Goal: Navigation & Orientation: Find specific page/section

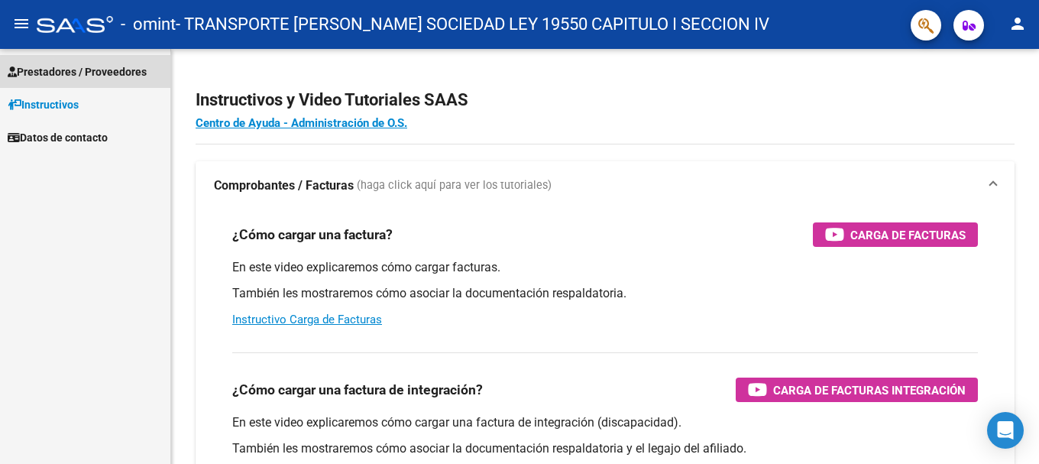
click at [119, 70] on span "Prestadores / Proveedores" at bounding box center [77, 71] width 139 height 17
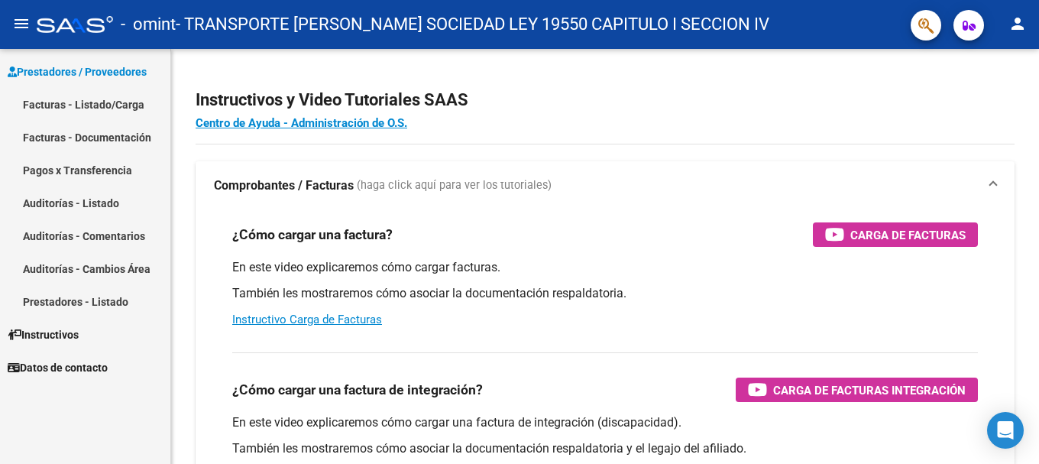
click at [124, 105] on link "Facturas - Listado/Carga" at bounding box center [85, 104] width 170 height 33
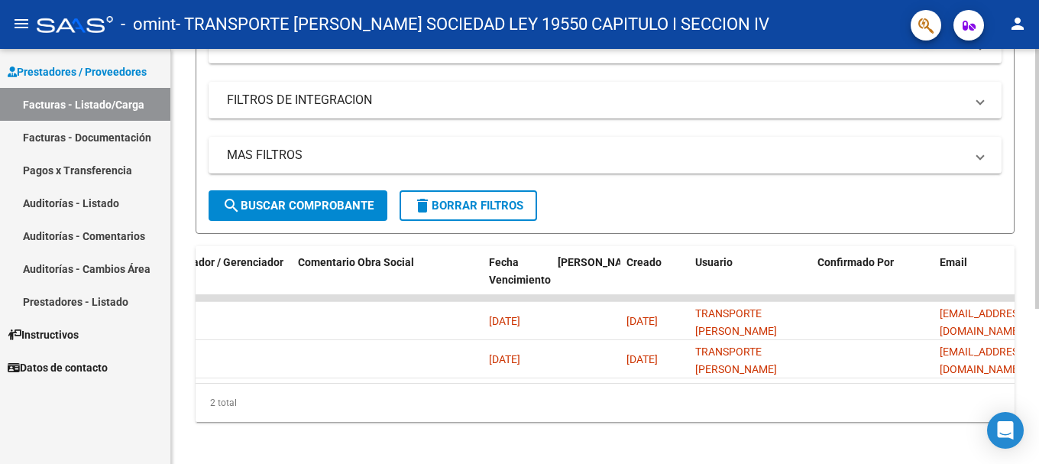
scroll to position [0, 2402]
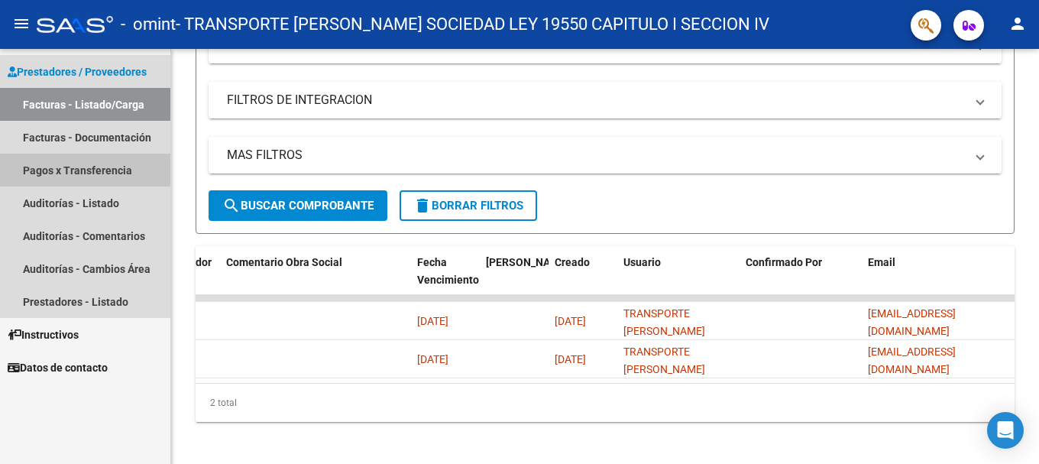
click at [59, 166] on link "Pagos x Transferencia" at bounding box center [85, 170] width 170 height 33
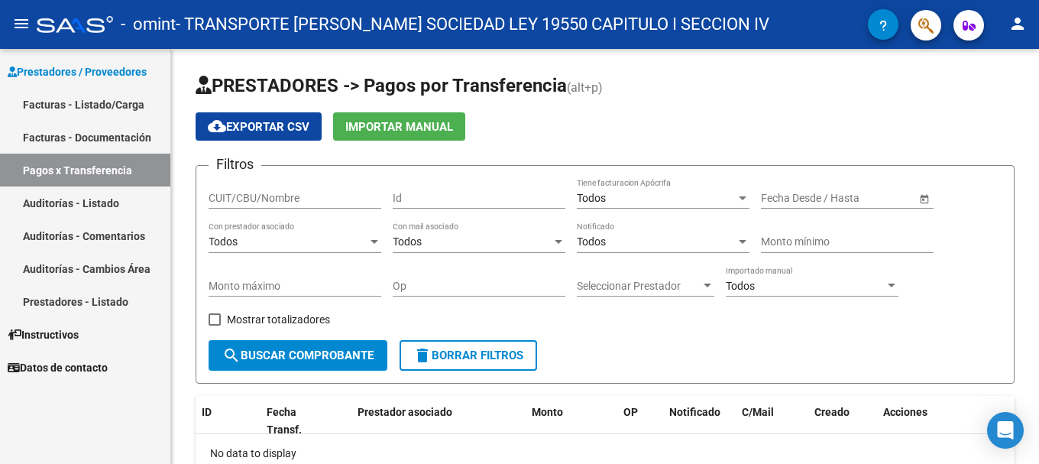
click at [91, 129] on link "Facturas - Documentación" at bounding box center [85, 137] width 170 height 33
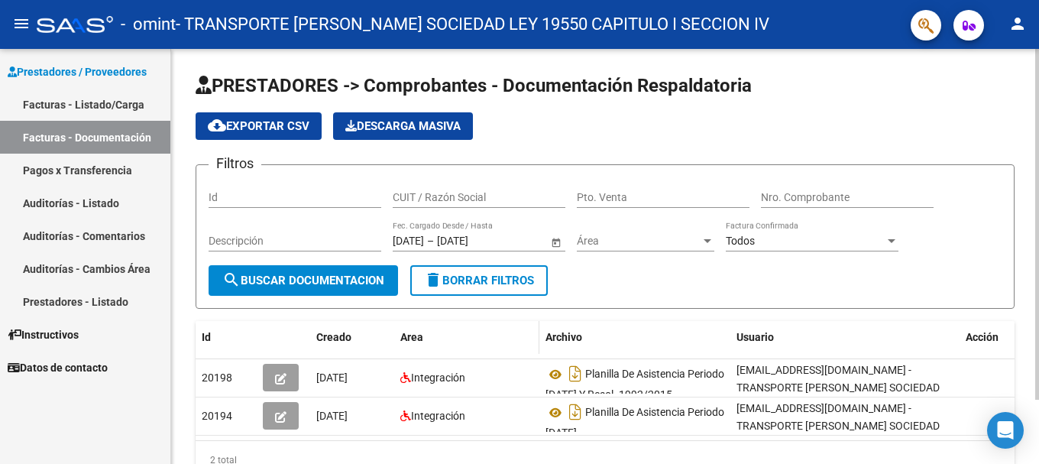
scroll to position [76, 0]
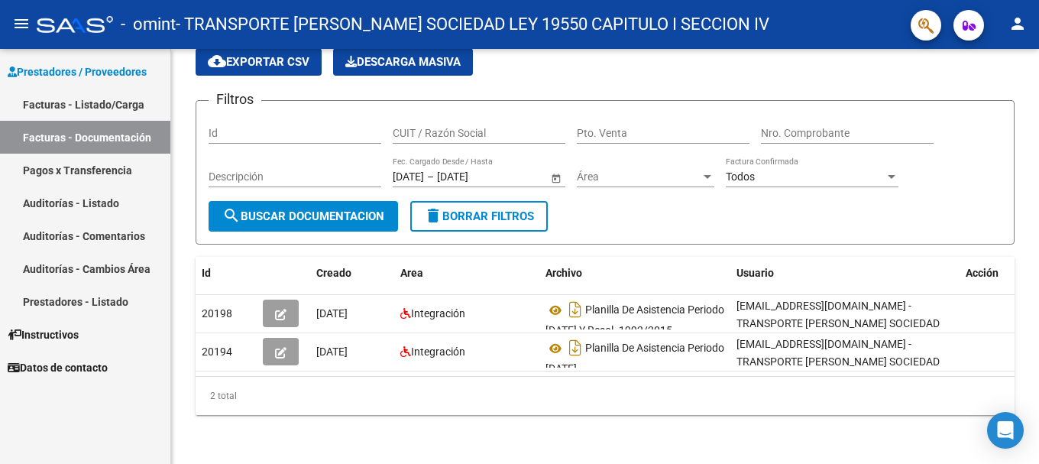
click at [92, 206] on link "Auditorías - Listado" at bounding box center [85, 202] width 170 height 33
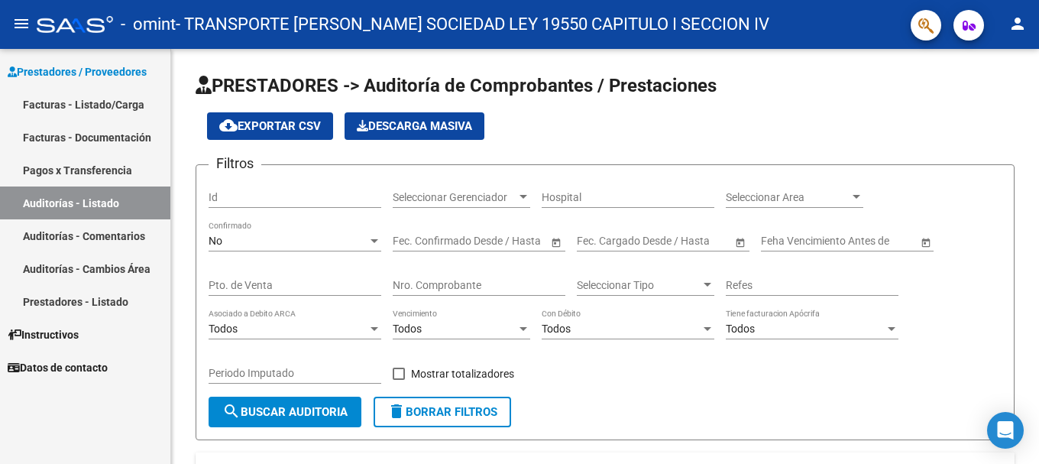
click at [94, 233] on link "Auditorías - Comentarios" at bounding box center [85, 235] width 170 height 33
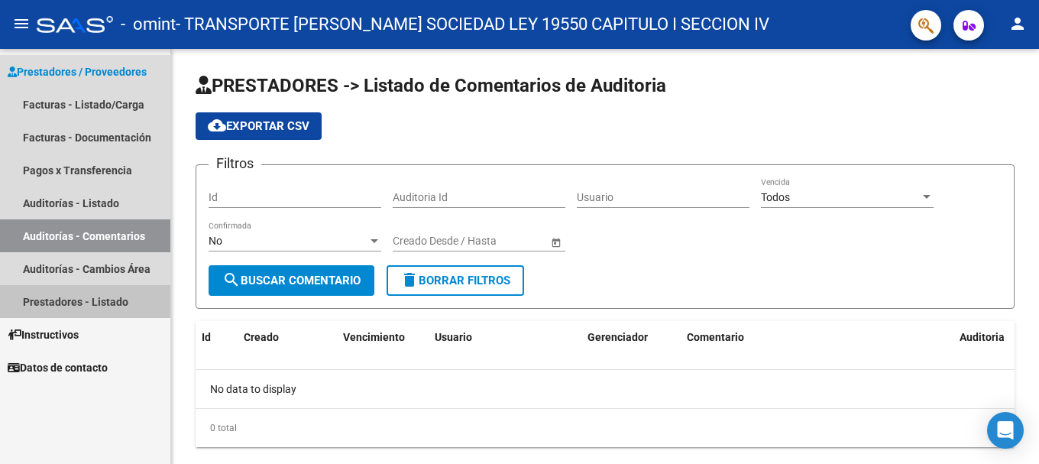
click at [72, 303] on link "Prestadores - Listado" at bounding box center [85, 301] width 170 height 33
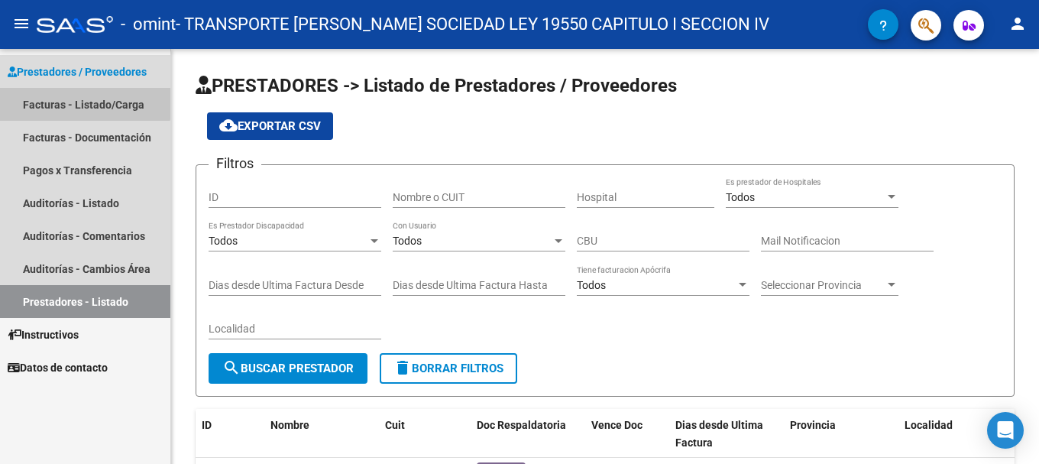
click at [48, 100] on link "Facturas - Listado/Carga" at bounding box center [85, 104] width 170 height 33
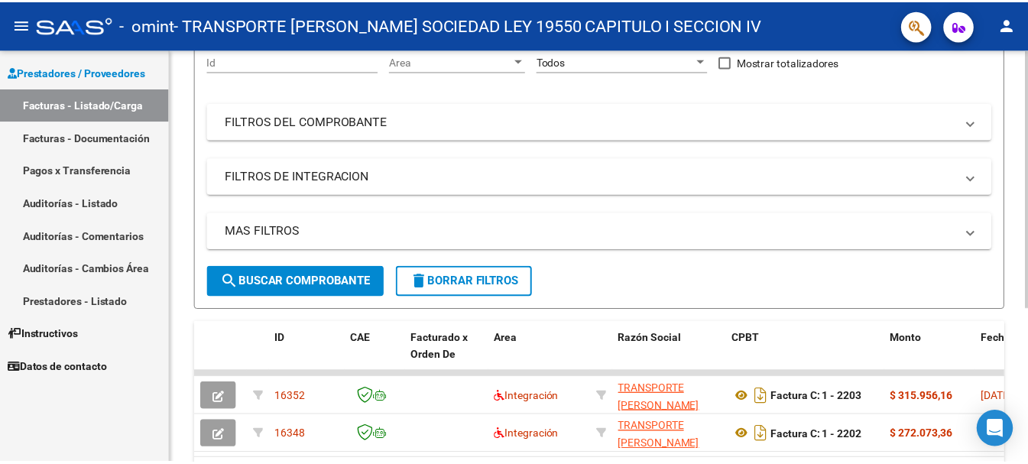
scroll to position [248, 0]
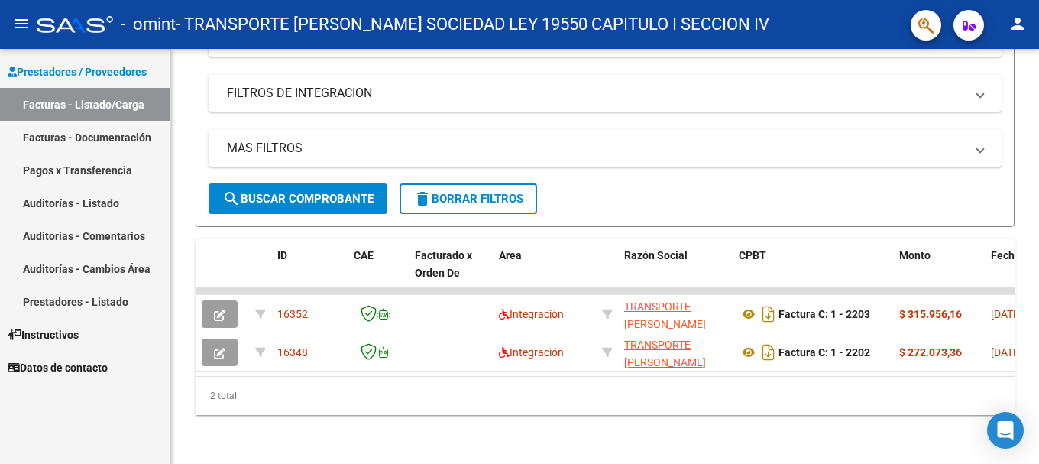
click at [1022, 40] on mat-toolbar "menu - omint - TRANSPORTE [PERSON_NAME] SOCIEDAD LEY 19550 CAPITULO I SECCION I…" at bounding box center [519, 24] width 1039 height 49
click at [1012, 29] on mat-icon "person" at bounding box center [1018, 24] width 18 height 18
click at [980, 97] on button "exit_to_app Salir" at bounding box center [986, 101] width 93 height 37
